Goal: Use online tool/utility

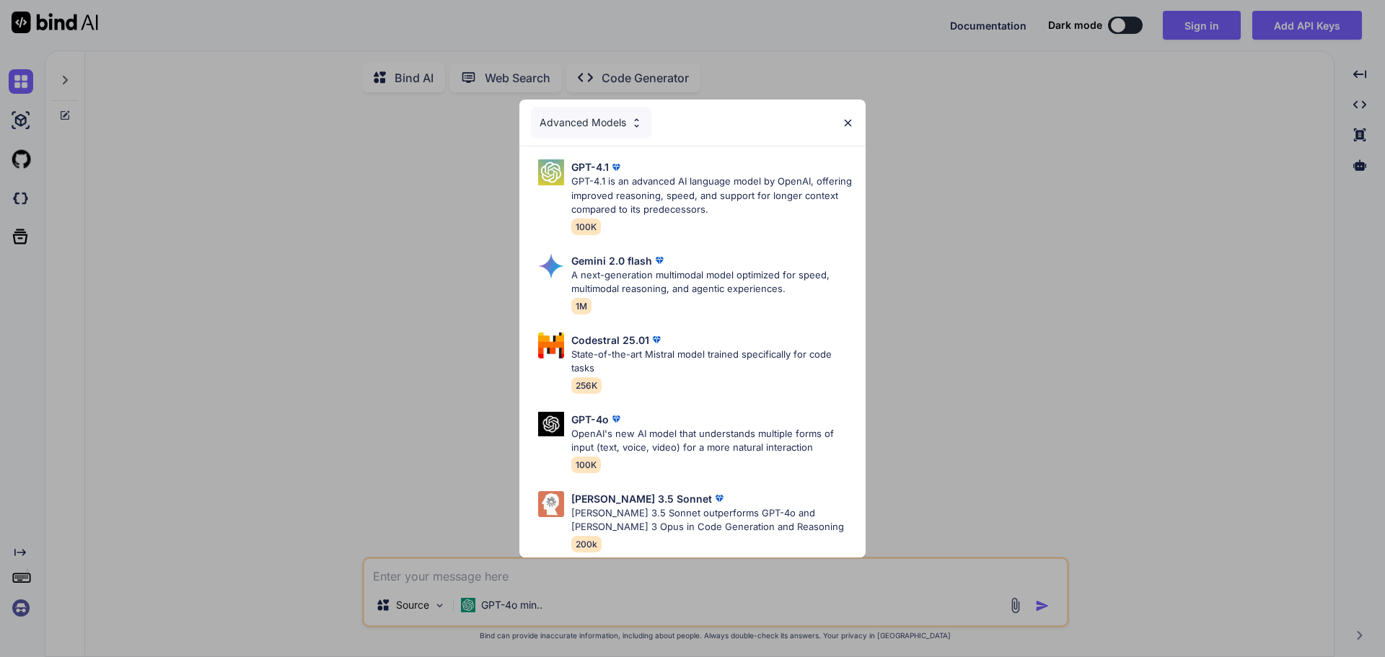
click at [610, 120] on div "Advanced Models" at bounding box center [591, 123] width 120 height 32
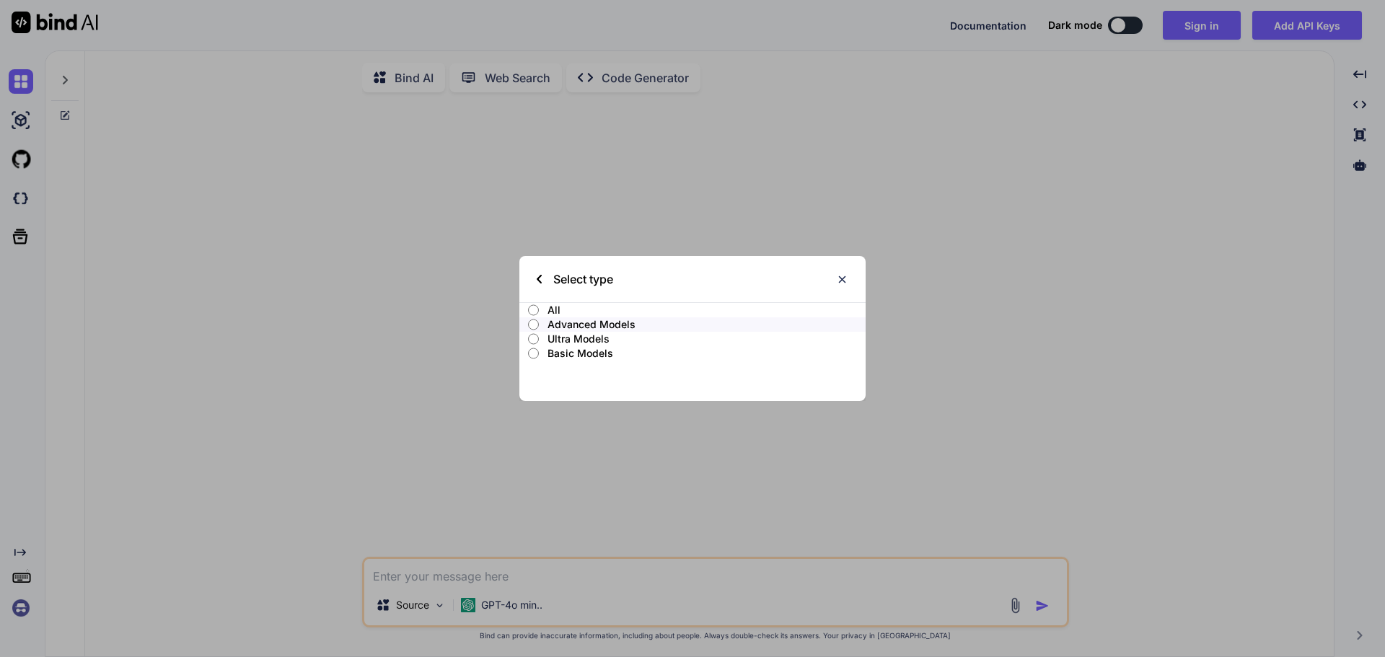
click at [533, 311] on input "All" at bounding box center [533, 310] width 11 height 12
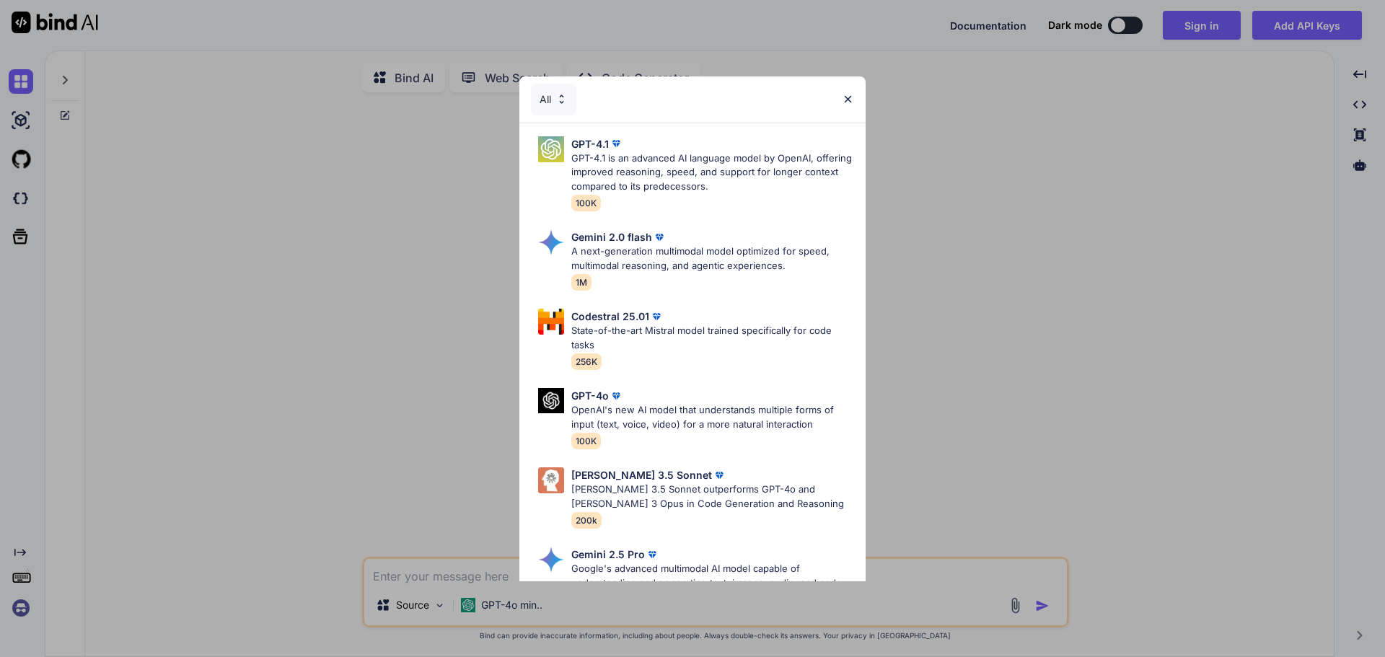
click at [615, 308] on div "Codestral 25.01 State-of-the-art Mistral model trained specifically for code ta…" at bounding box center [692, 339] width 323 height 72
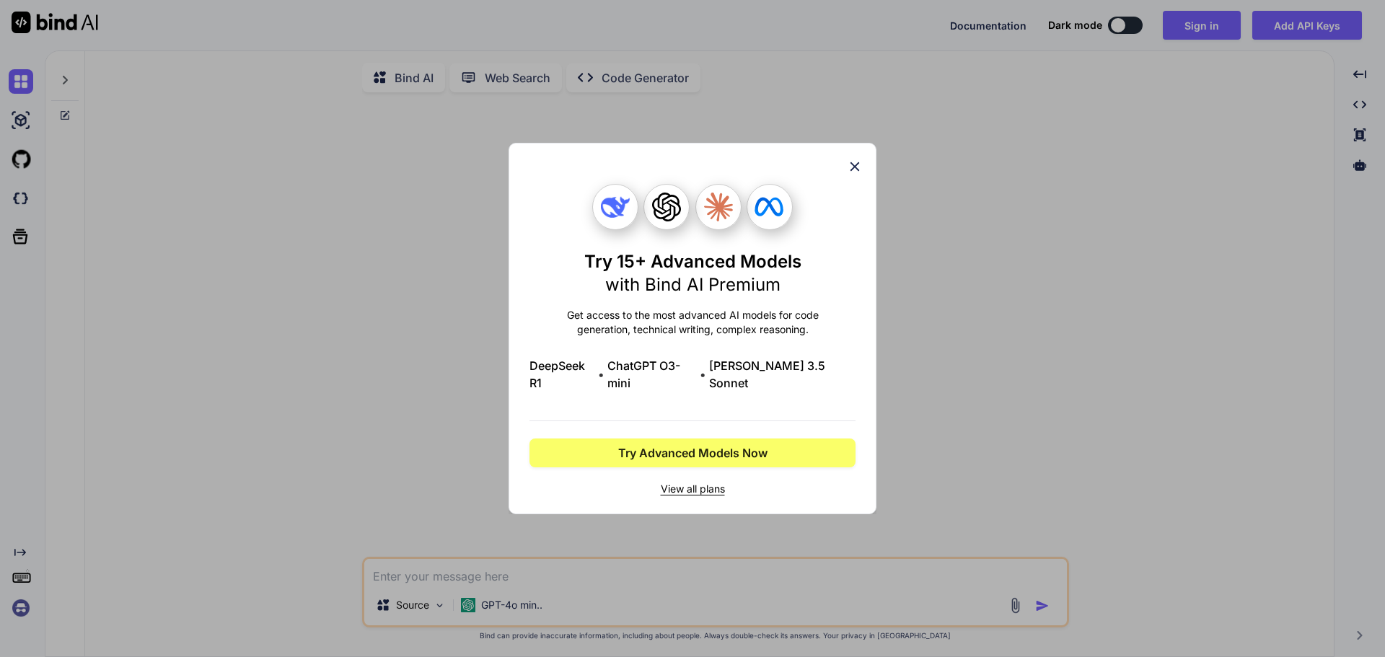
click at [848, 175] on icon at bounding box center [855, 167] width 16 height 16
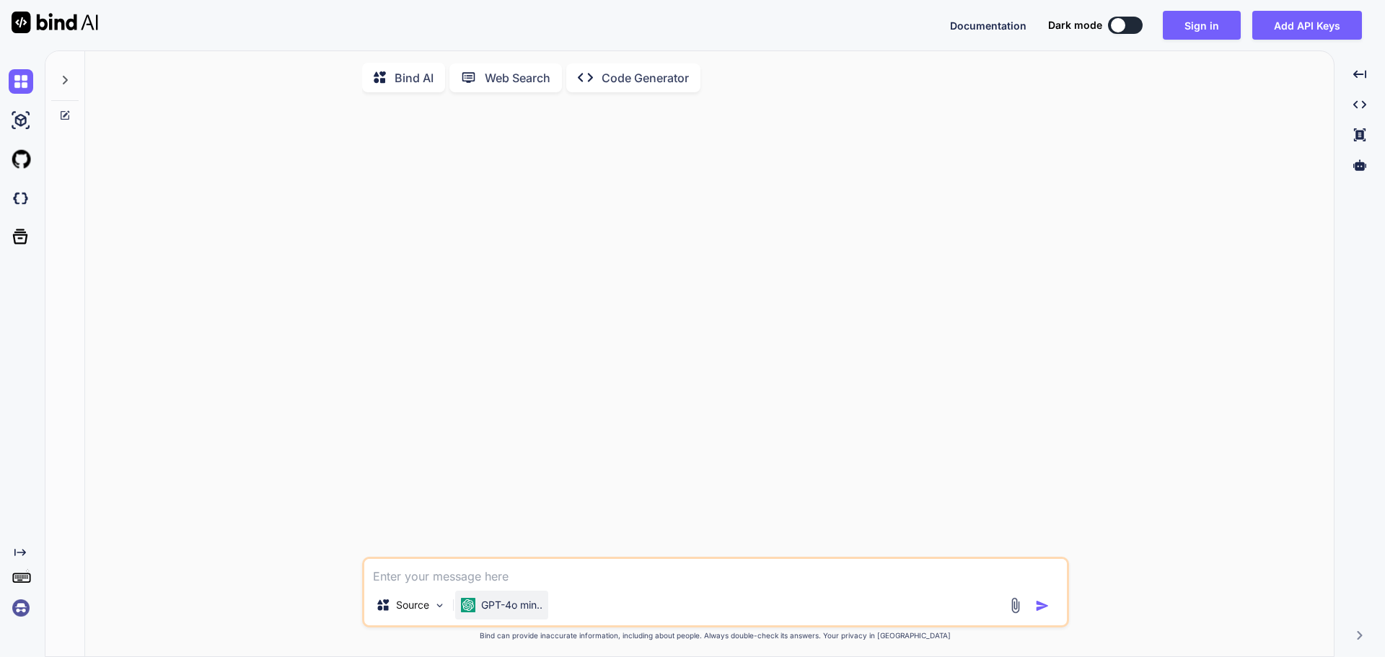
click at [474, 607] on img at bounding box center [468, 605] width 14 height 14
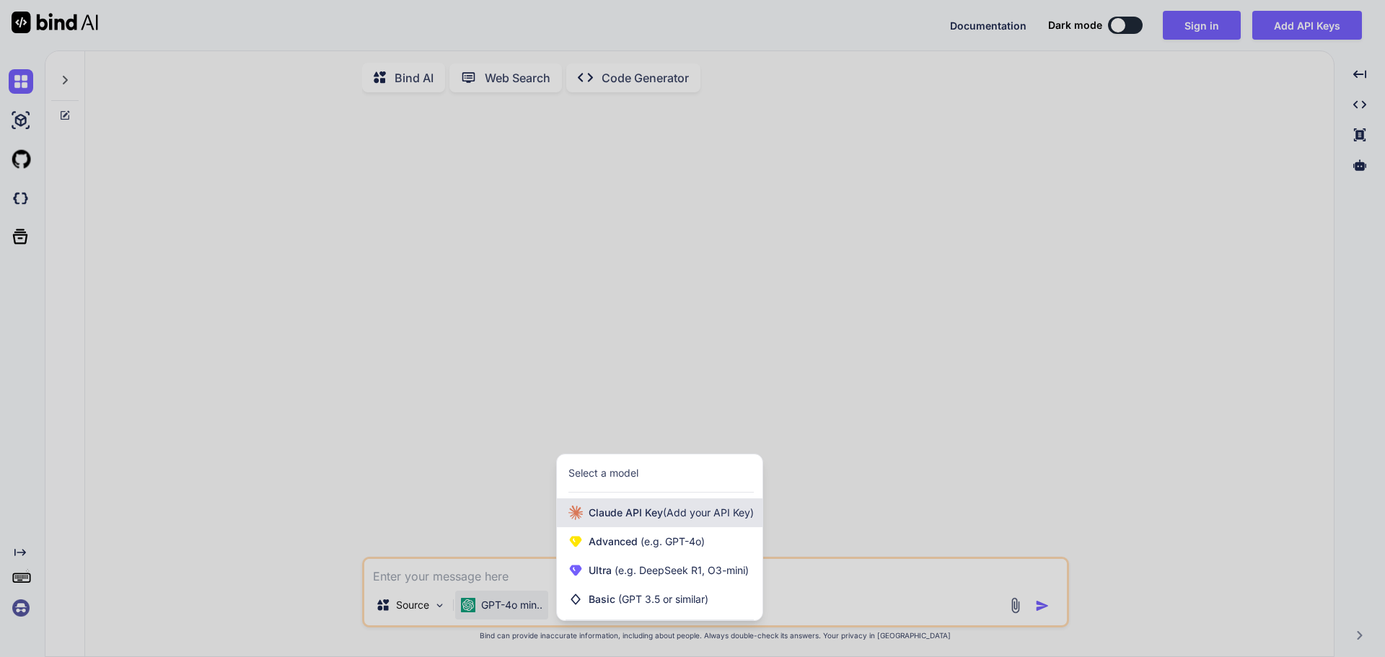
click at [685, 514] on span "(Add your API Key)" at bounding box center [708, 512] width 91 height 12
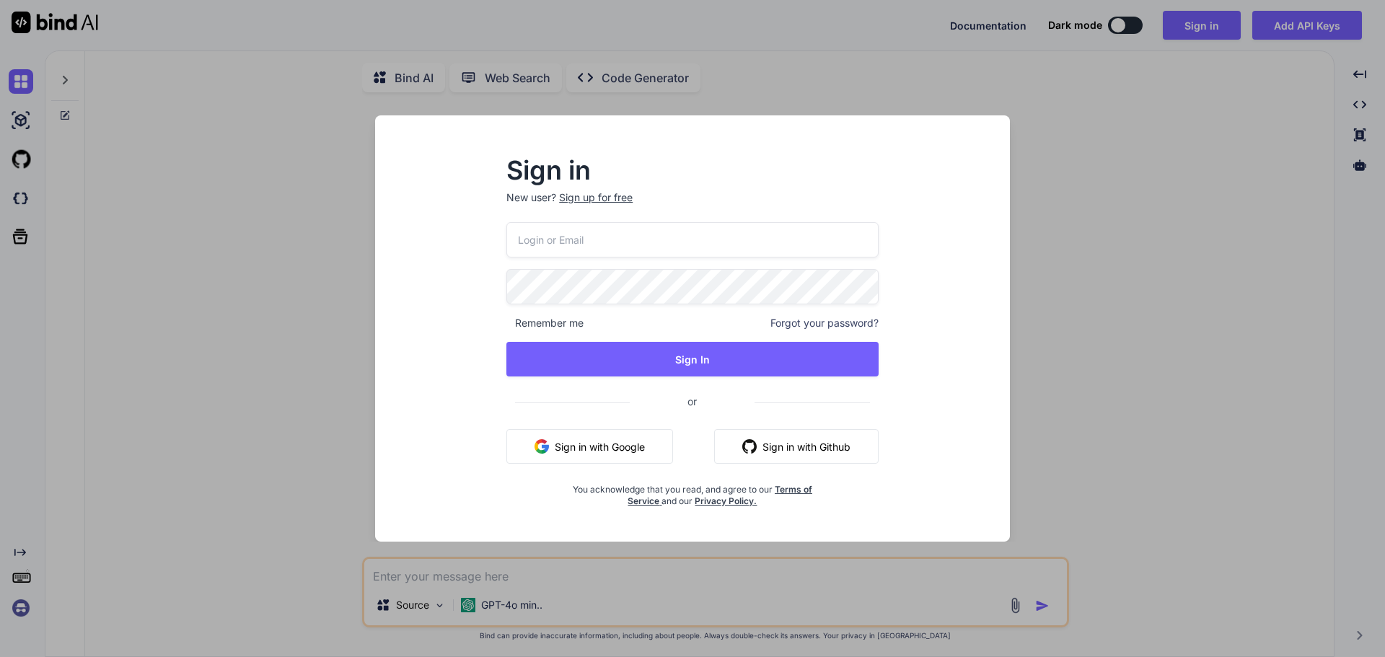
click at [574, 569] on div "Sign in New user? Sign up for free Remember me Forgot your password? Sign In or…" at bounding box center [692, 328] width 1385 height 657
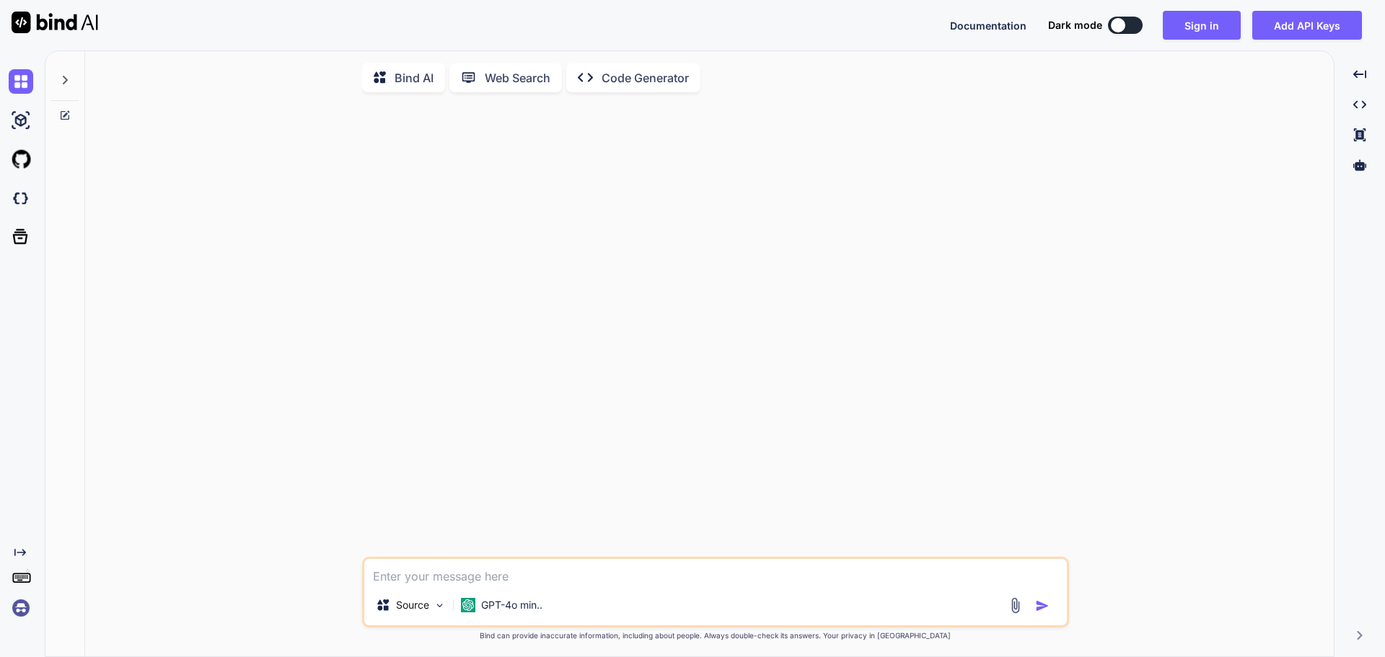
click at [483, 583] on textarea at bounding box center [715, 572] width 703 height 26
click at [431, 610] on div "Source" at bounding box center [411, 605] width 82 height 29
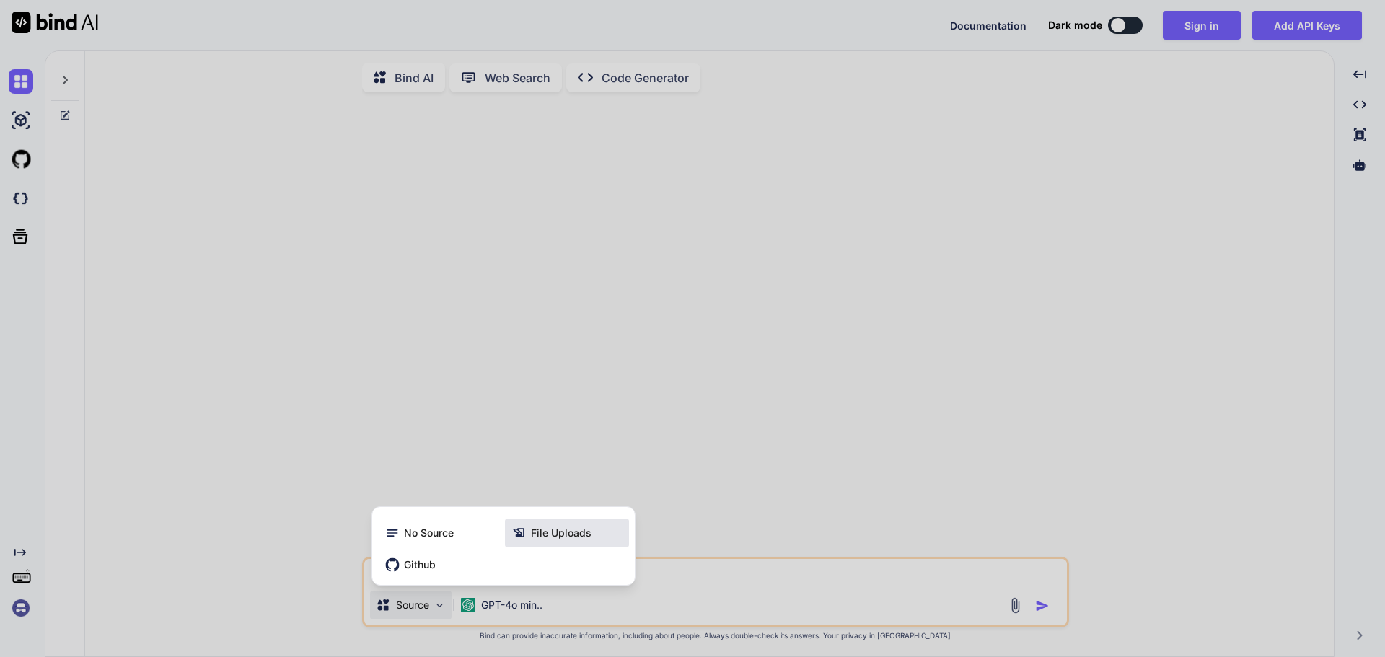
click at [552, 529] on div "File Uploads" at bounding box center [567, 533] width 124 height 29
type textarea "x"
